Goal: Find specific fact

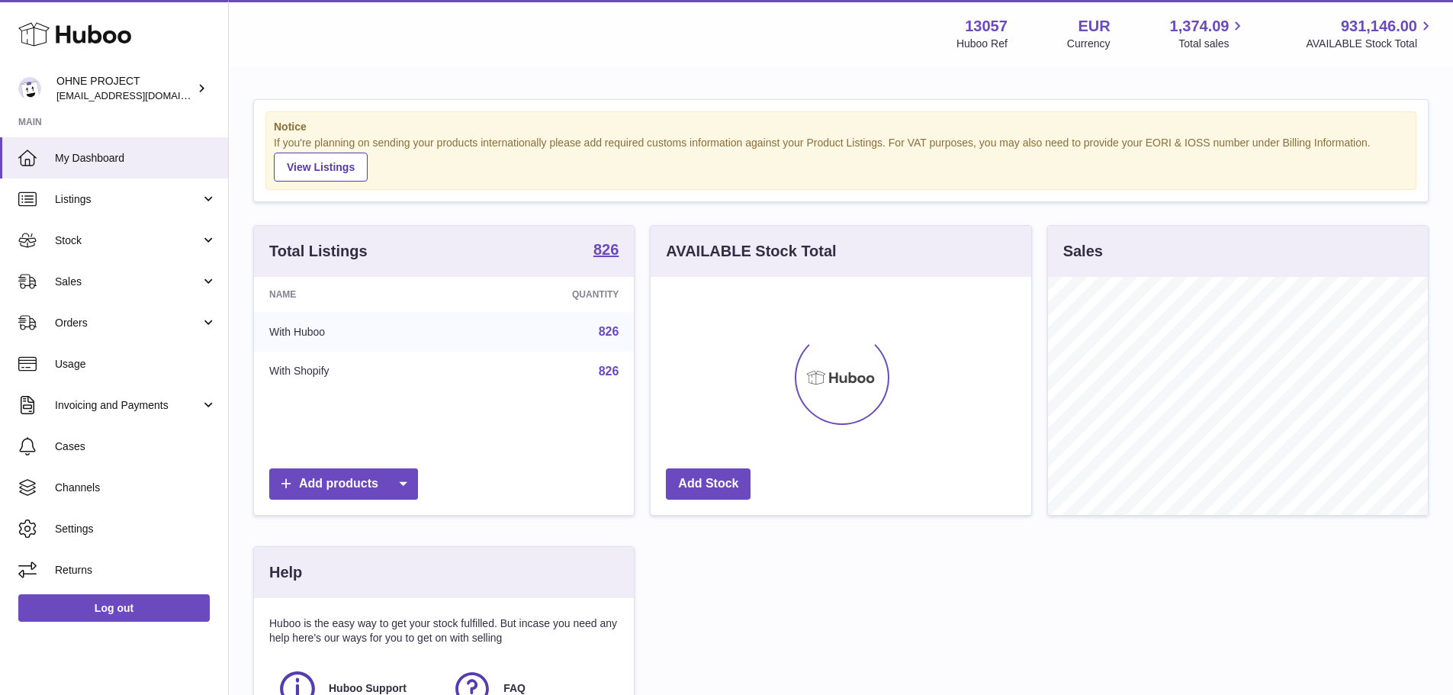
scroll to position [238, 381]
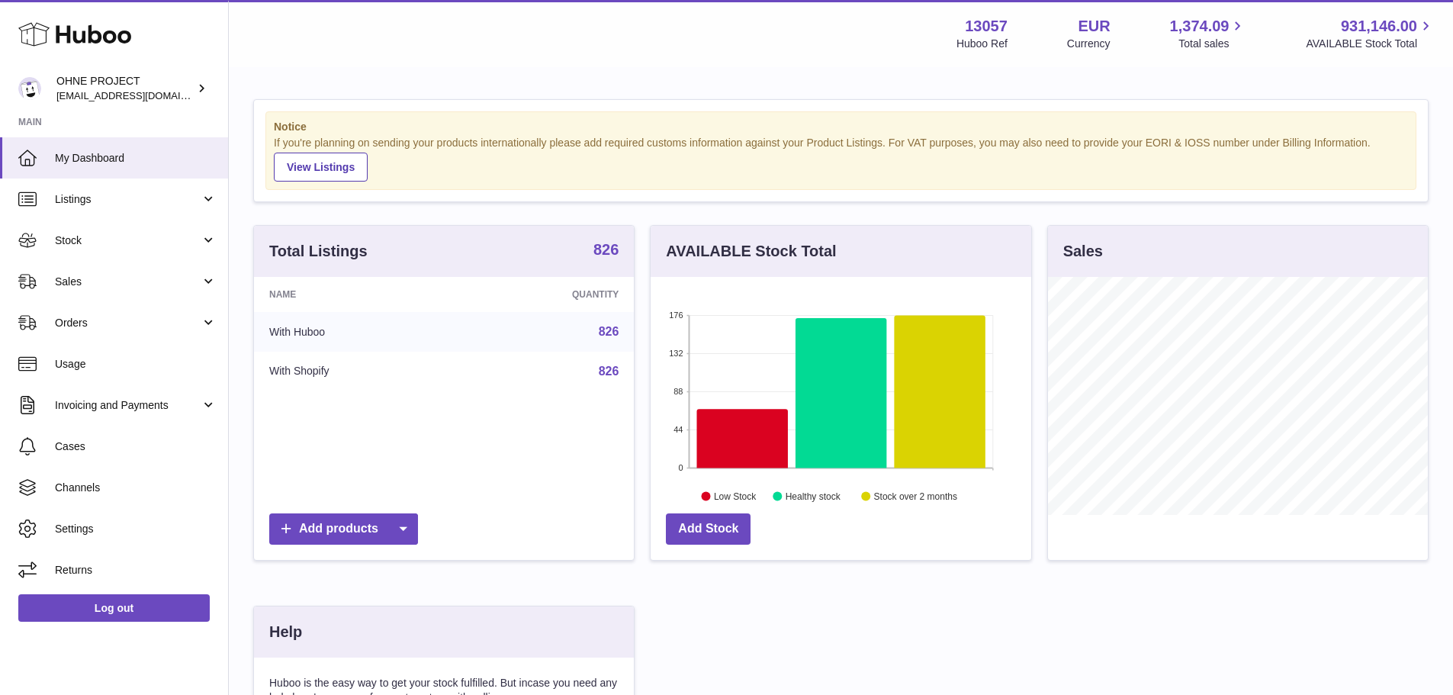
click at [609, 242] on strong "826" at bounding box center [605, 249] width 25 height 15
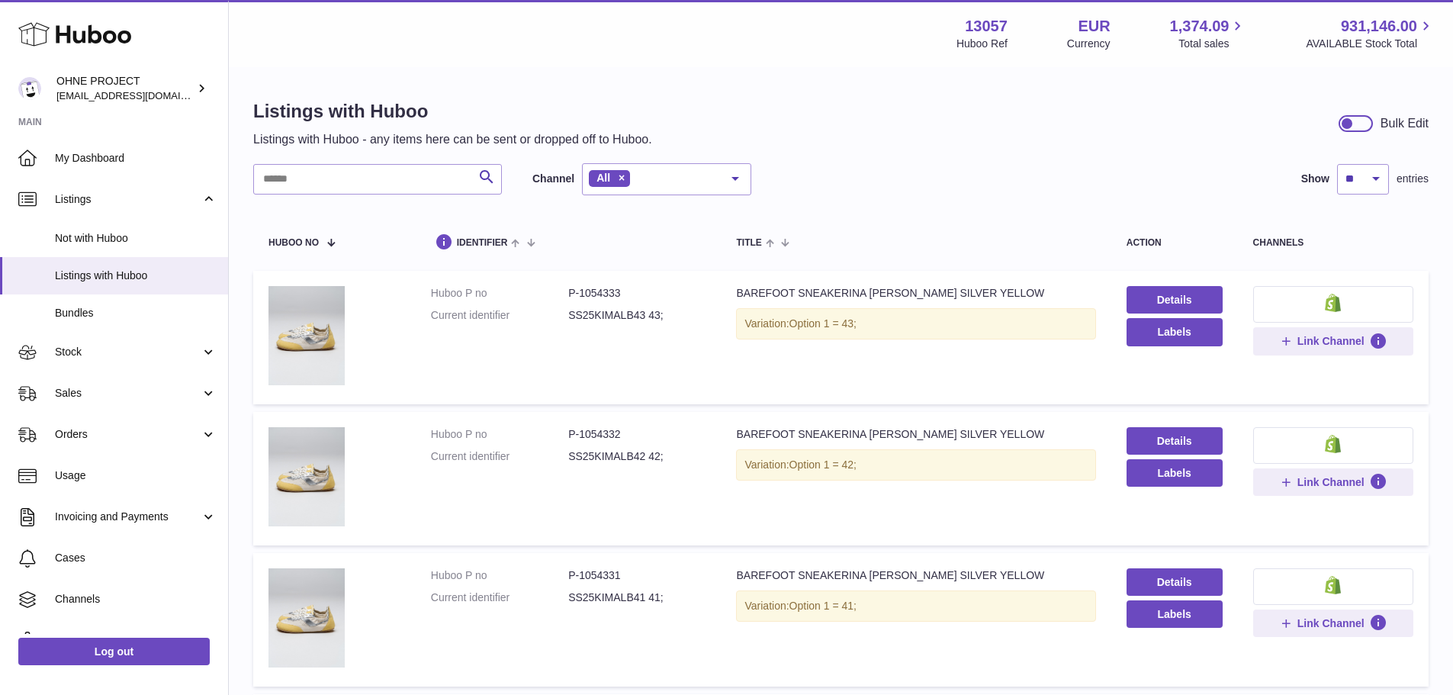
click at [438, 164] on input "text" at bounding box center [377, 179] width 249 height 31
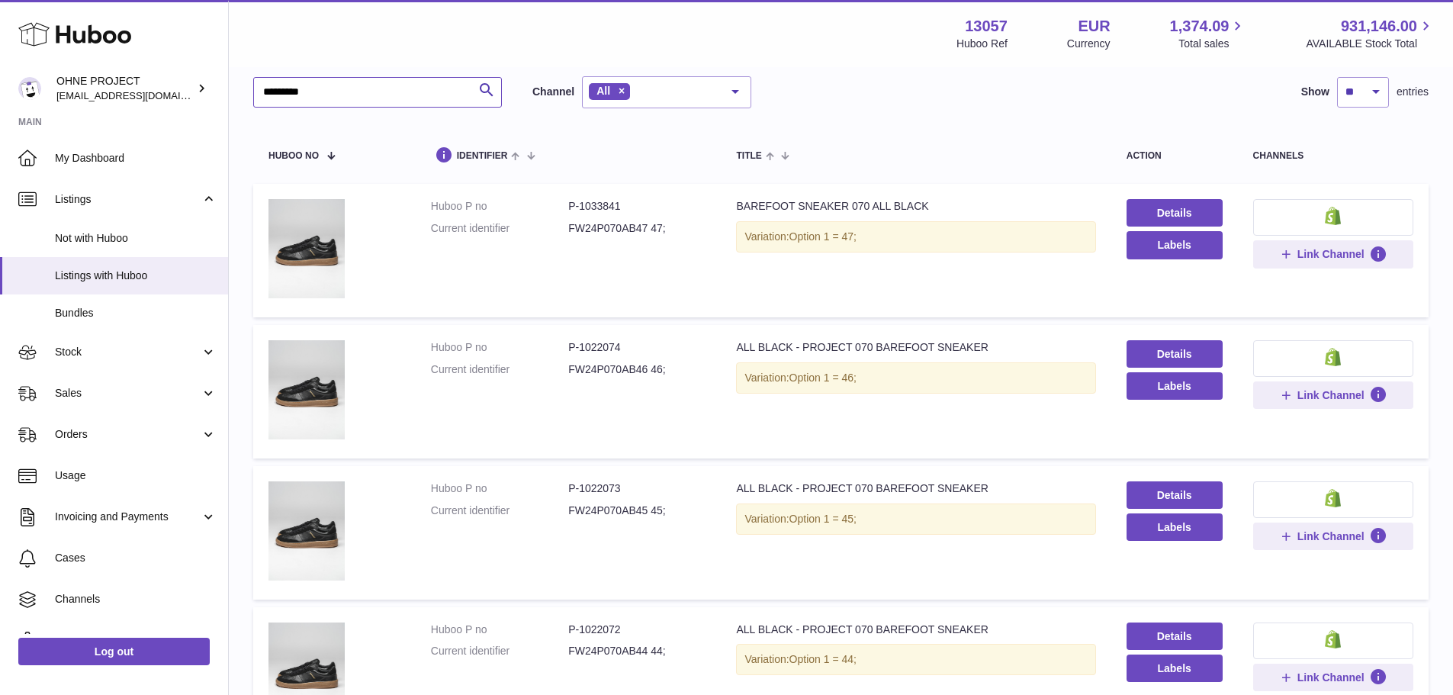
scroll to position [76, 0]
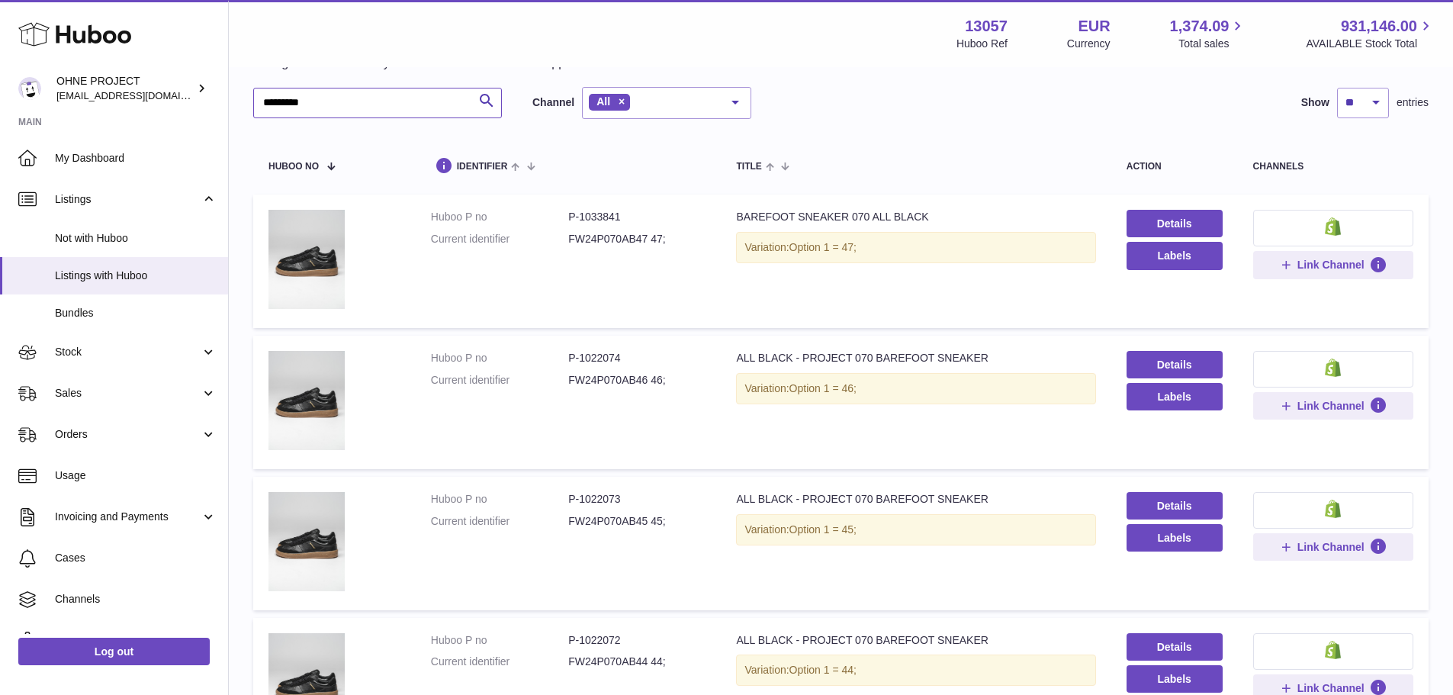
type input "*********"
click at [596, 355] on dd "P-1022074" at bounding box center [636, 358] width 137 height 14
copy dd "1022074"
